Goal: Complete application form: Complete application form

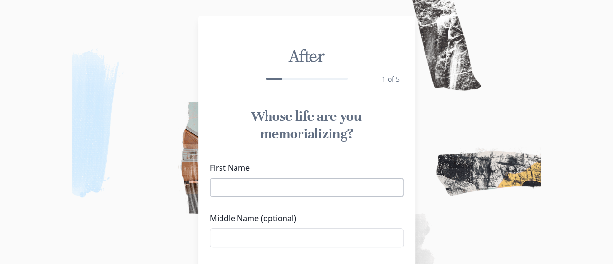
click at [231, 188] on input "First Name" at bounding box center [307, 186] width 194 height 19
type input "[PERSON_NAME]"
click at [241, 237] on input "Middle Name (optional)" at bounding box center [307, 237] width 194 height 19
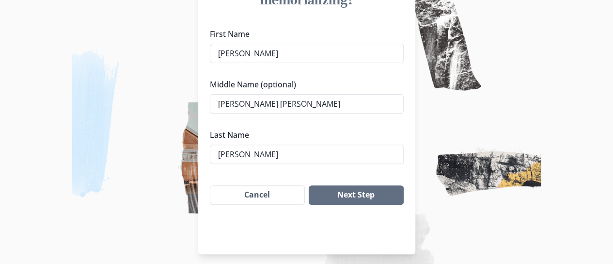
scroll to position [133, 0]
type input "[PERSON_NAME] [PERSON_NAME]"
click at [351, 195] on button "Next Step" at bounding box center [356, 195] width 95 height 19
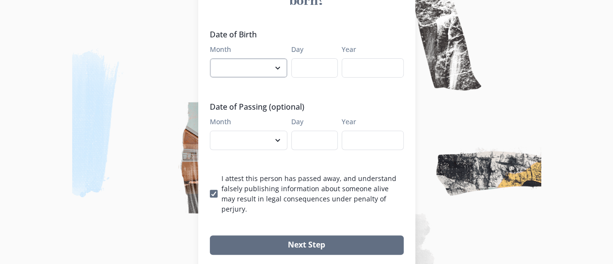
click at [283, 58] on select "January February March April May June July August September October November De…" at bounding box center [249, 67] width 78 height 19
select select "1"
click at [213, 58] on select "January February March April May June July August September October November De…" at bounding box center [249, 67] width 78 height 19
click at [303, 58] on input "Day" at bounding box center [314, 67] width 47 height 19
type input "9"
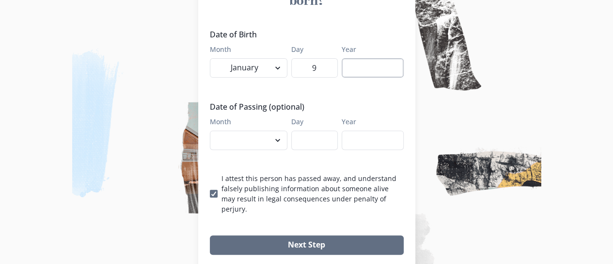
click at [362, 58] on input "Year" at bounding box center [373, 67] width 62 height 19
type input "1941"
click at [281, 130] on select "January February March April May June July August September October November De…" at bounding box center [249, 139] width 78 height 19
select select "9"
click at [213, 130] on select "January February March April May June July August September October November De…" at bounding box center [249, 139] width 78 height 19
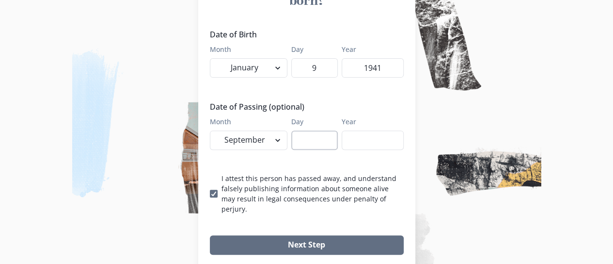
click at [306, 130] on input "Day" at bounding box center [314, 139] width 47 height 19
type input "10"
click at [362, 130] on input "Year" at bounding box center [373, 139] width 62 height 19
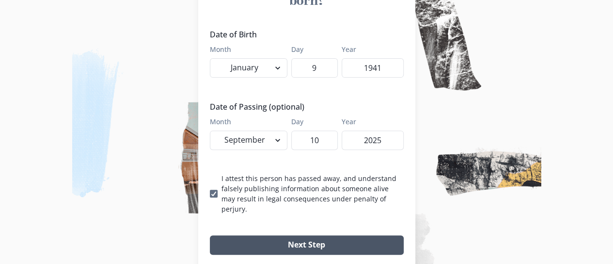
type input "2025"
click at [301, 235] on button "Next Step" at bounding box center [307, 244] width 194 height 19
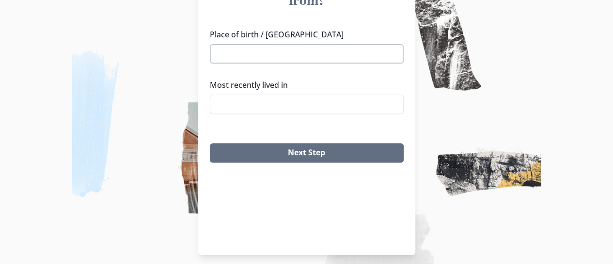
click at [233, 44] on input "Place of birth / [GEOGRAPHIC_DATA]" at bounding box center [307, 53] width 194 height 19
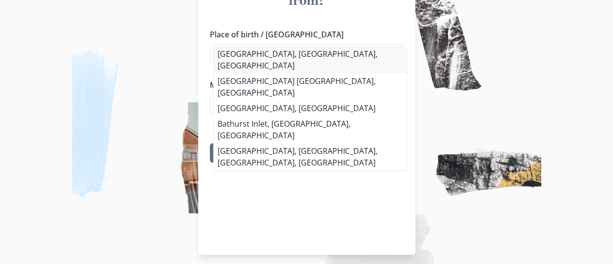
click at [244, 57] on li "[GEOGRAPHIC_DATA], [GEOGRAPHIC_DATA], [GEOGRAPHIC_DATA]" at bounding box center [310, 59] width 193 height 27
type input "[GEOGRAPHIC_DATA], [GEOGRAPHIC_DATA], [GEOGRAPHIC_DATA]"
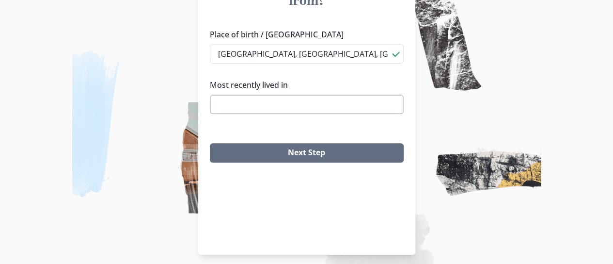
click at [239, 95] on input "Most recently lived in" at bounding box center [307, 104] width 194 height 19
click at [242, 121] on li "Truro, [GEOGRAPHIC_DATA], [GEOGRAPHIC_DATA]" at bounding box center [310, 120] width 193 height 16
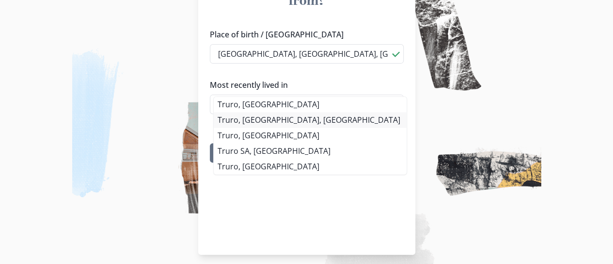
type input "Truro, [GEOGRAPHIC_DATA], [GEOGRAPHIC_DATA]"
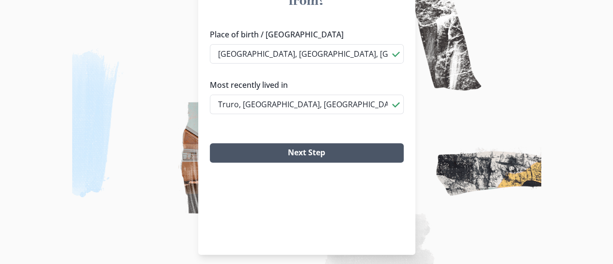
click at [257, 143] on button "Next Step" at bounding box center [307, 152] width 194 height 19
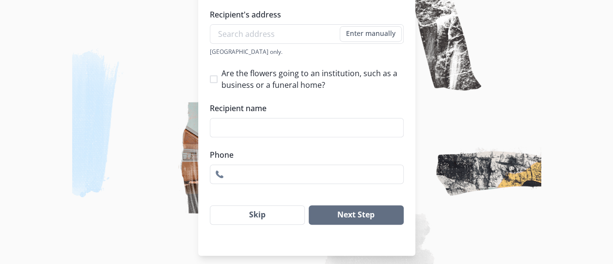
scroll to position [199, 0]
click at [353, 216] on button "Next Step" at bounding box center [356, 214] width 95 height 19
click at [224, 30] on input "Recipient's address" at bounding box center [307, 33] width 194 height 19
type input "[STREET_ADDRESS][PERSON_NAME]"
type input "[PERSON_NAME]"
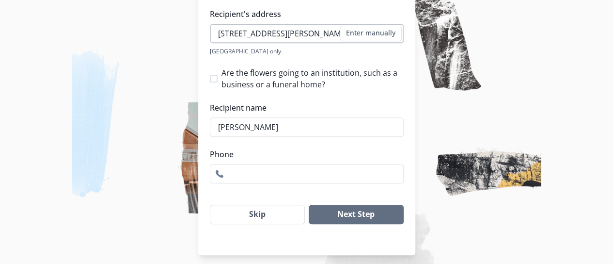
type input "9028936491"
drag, startPoint x: 284, startPoint y: 176, endPoint x: 196, endPoint y: 171, distance: 87.9
click at [196, 171] on div "After 4 of 5 Where can others send flowers? [PERSON_NAME]'s loved ones will be …" at bounding box center [306, 35] width 613 height 469
drag, startPoint x: 279, startPoint y: 128, endPoint x: 204, endPoint y: 132, distance: 75.2
click at [204, 132] on div "[PERSON_NAME]'s loved ones will be able to send fresh flowers directly to the a…" at bounding box center [306, 64] width 217 height 245
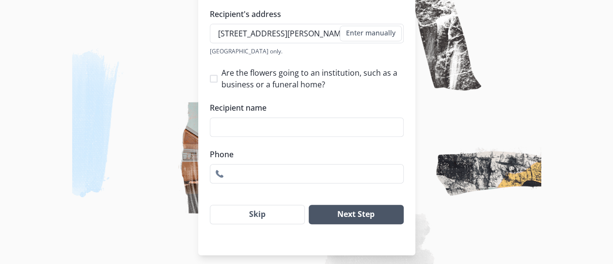
click at [367, 216] on button "Next Step" at bounding box center [356, 214] width 95 height 19
click at [326, 34] on input "[STREET_ADDRESS][PERSON_NAME]" at bounding box center [307, 33] width 194 height 19
click at [357, 215] on button "Next Step" at bounding box center [356, 214] width 95 height 19
click at [312, 55] on div "Recipient's address [STREET_ADDRESS][GEOGRAPHIC_DATA][PERSON_NAME] Enter manual…" at bounding box center [307, 95] width 194 height 175
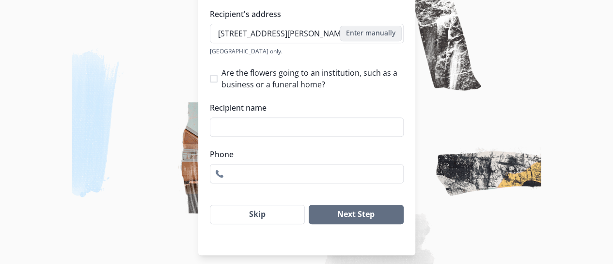
click at [374, 33] on button "Enter manually" at bounding box center [371, 34] width 62 height 16
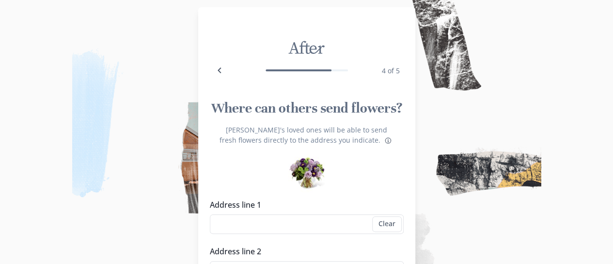
scroll to position [345, 0]
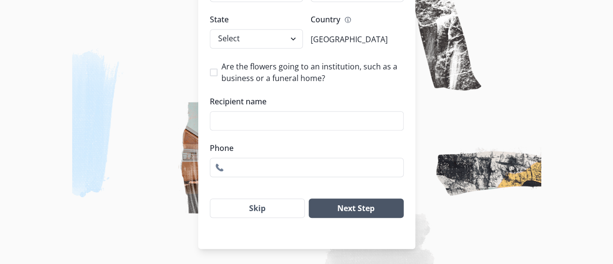
click at [353, 209] on button "Next Step" at bounding box center [356, 207] width 95 height 19
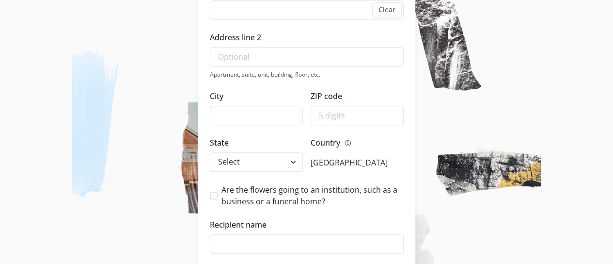
scroll to position [0, 0]
